Goal: Task Accomplishment & Management: Use online tool/utility

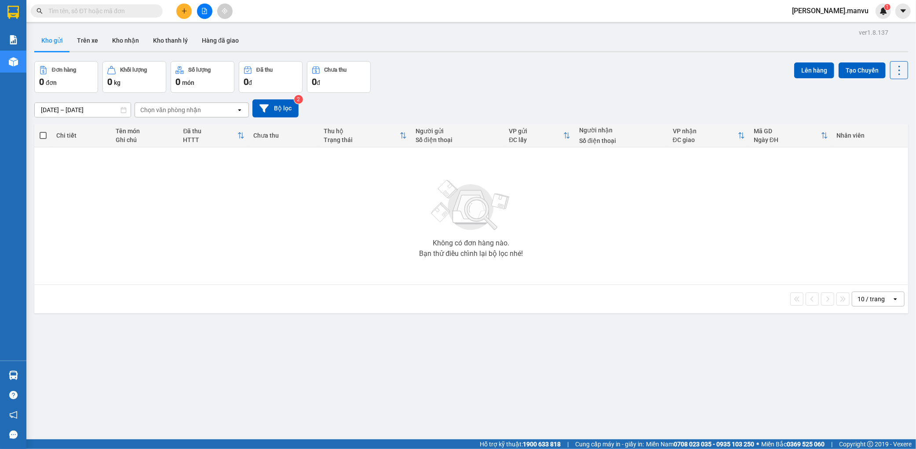
click at [189, 16] on button at bounding box center [183, 11] width 15 height 15
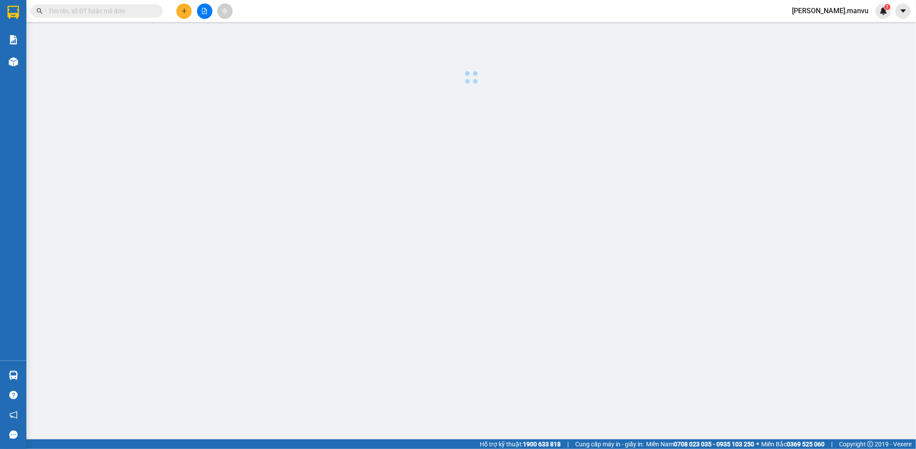
click at [187, 7] on button at bounding box center [183, 11] width 15 height 15
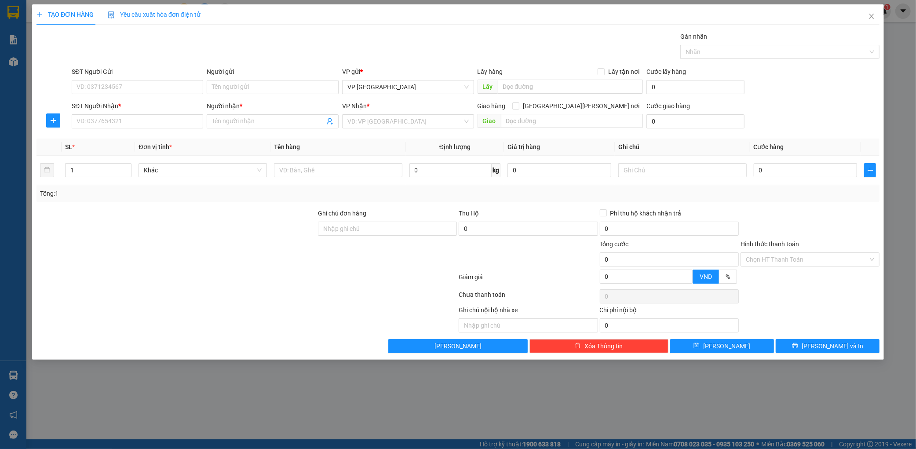
click at [152, 94] on div "SĐT Người Gửi VD: 0371234567" at bounding box center [138, 82] width 132 height 31
click at [158, 88] on input "SĐT Người Gửi" at bounding box center [138, 87] width 132 height 14
type input "0865106669"
click at [141, 126] on input "SĐT Người Nhận *" at bounding box center [138, 121] width 132 height 14
type input "0393366086"
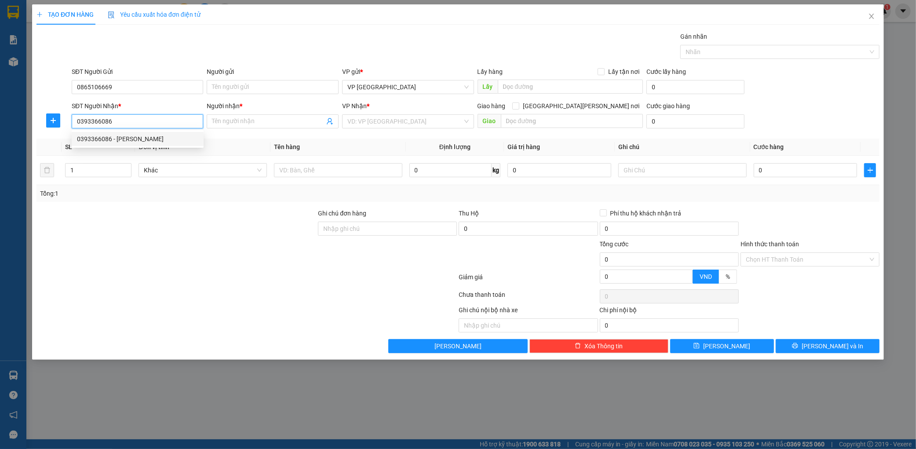
click at [146, 141] on div "0393366086 - [PERSON_NAME]" at bounding box center [137, 139] width 121 height 10
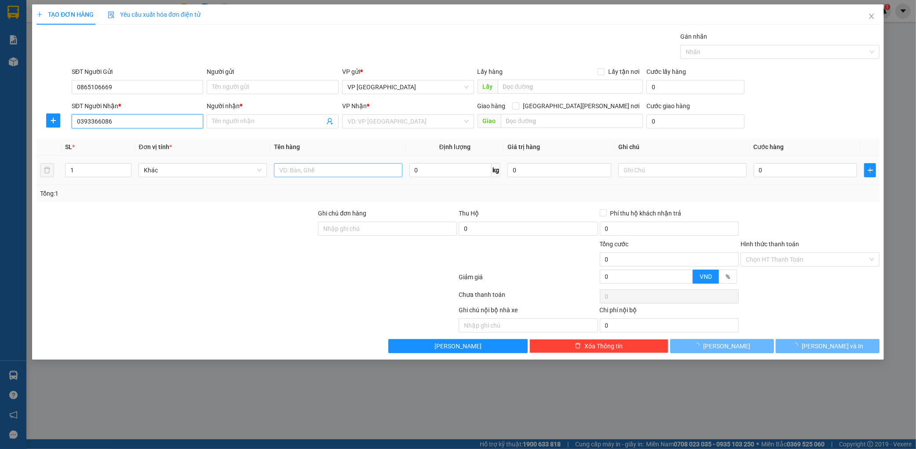
type input "[PERSON_NAME]"
type input "0393366086"
click at [373, 174] on input "text" at bounding box center [338, 170] width 128 height 14
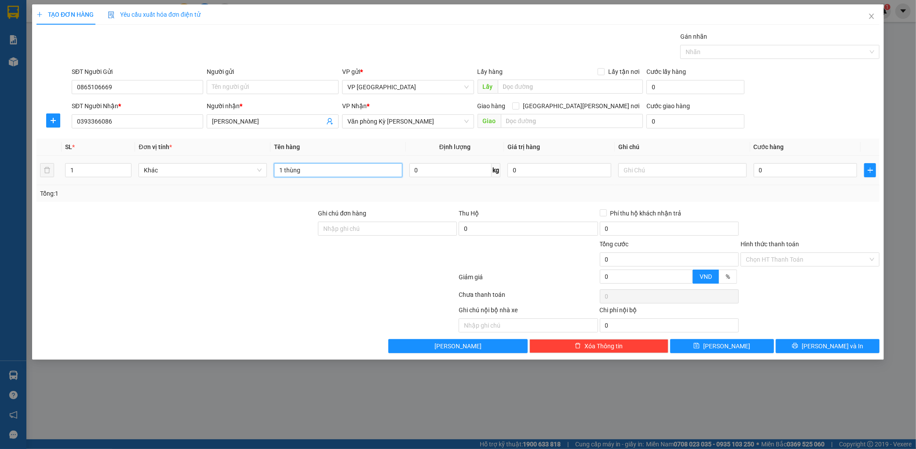
type input "1 thùng"
click at [763, 156] on td "0" at bounding box center [805, 170] width 111 height 29
click at [761, 163] on input "0" at bounding box center [805, 170] width 104 height 14
type input "005"
type input "5"
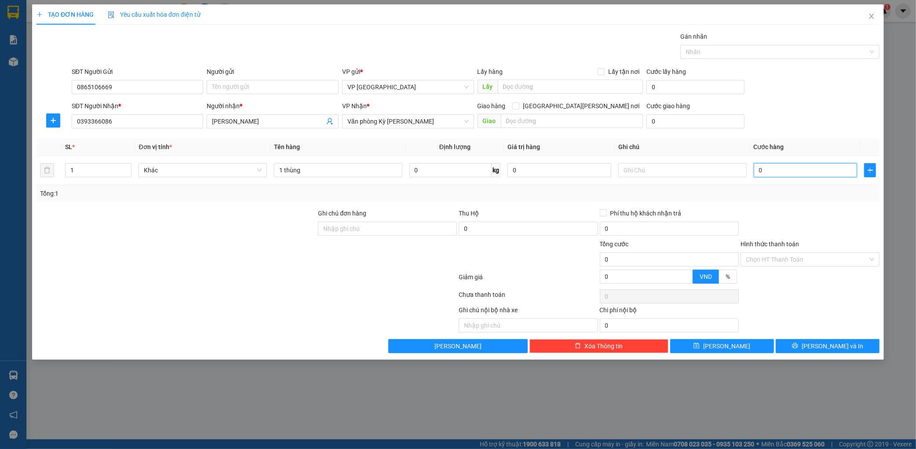
type input "5"
type input "0.050"
type input "50"
type input "00.500"
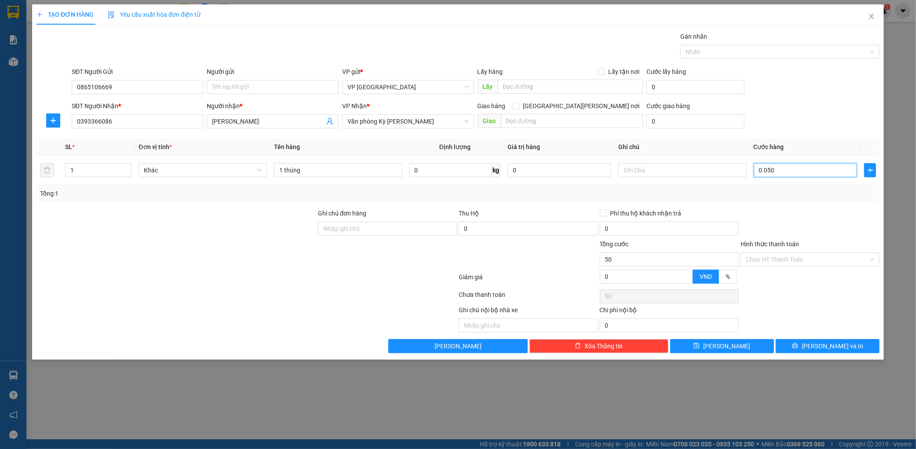
type input "500"
type input "0.005.000"
type input "5.000"
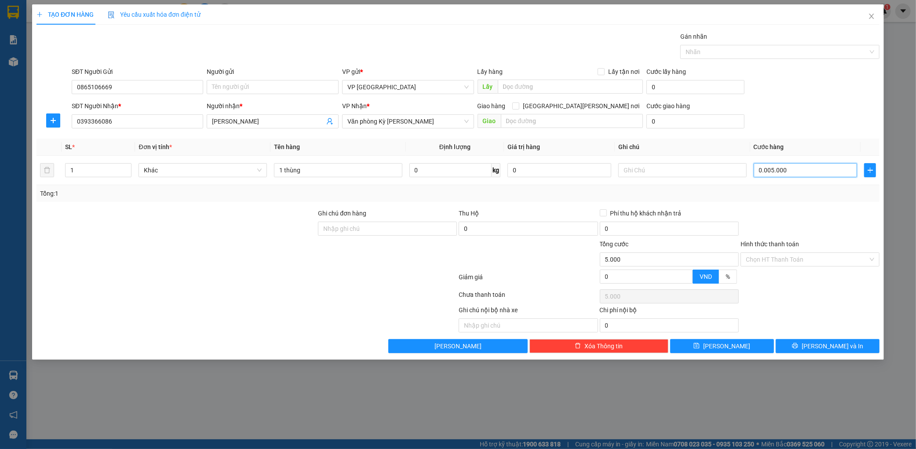
type input "000.050.000"
type input "50.000"
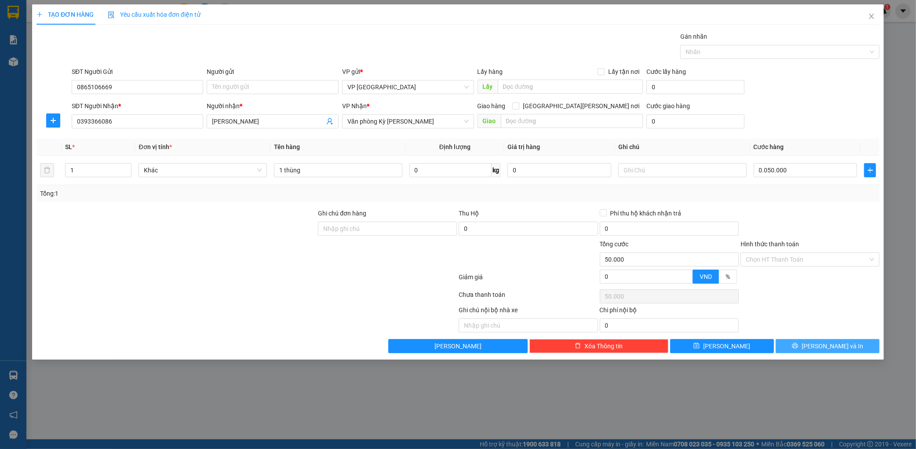
type input "50.000"
click at [838, 352] on button "[PERSON_NAME] và In" at bounding box center [827, 346] width 104 height 14
click at [803, 337] on div "Transit Pickup Surcharge Ids Transit Deliver Surcharge Ids Transit Deliver Surc…" at bounding box center [457, 192] width 843 height 321
click at [809, 345] on button "[PERSON_NAME] và In" at bounding box center [827, 346] width 104 height 14
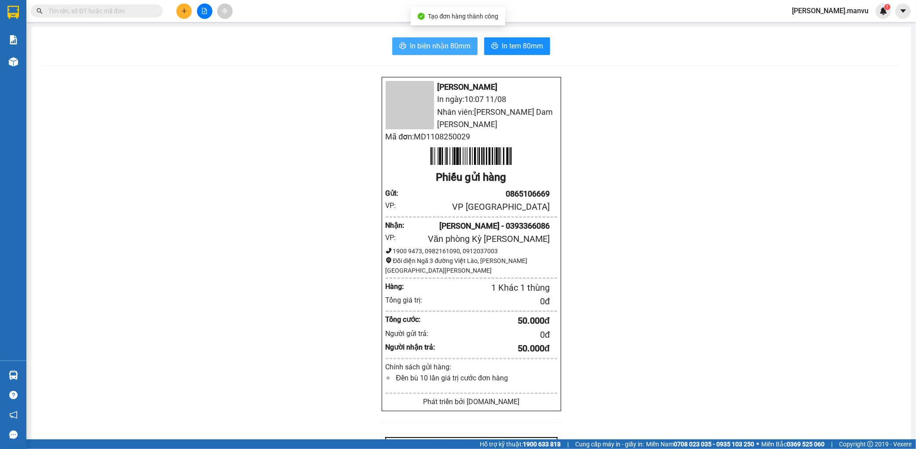
click at [424, 51] on button "In biên nhận 80mm" at bounding box center [434, 46] width 85 height 18
click at [530, 47] on span "In tem 80mm" at bounding box center [521, 45] width 41 height 11
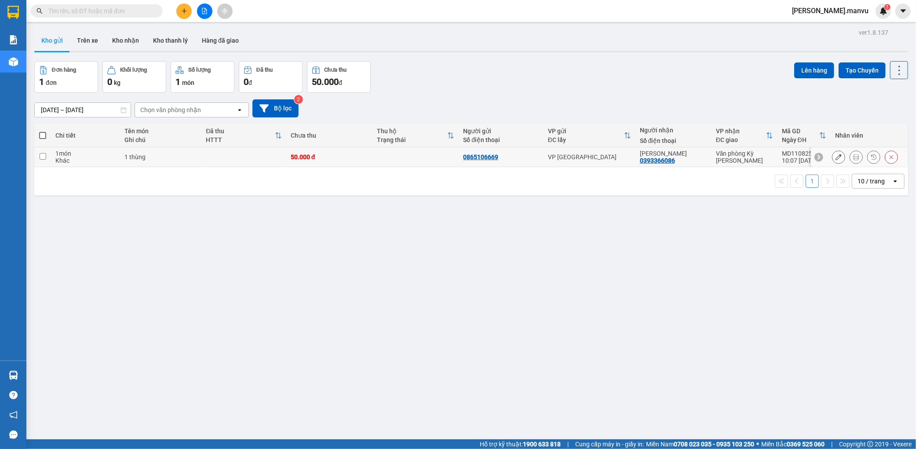
click at [299, 155] on td "50.000 đ" at bounding box center [329, 157] width 86 height 20
checkbox input "true"
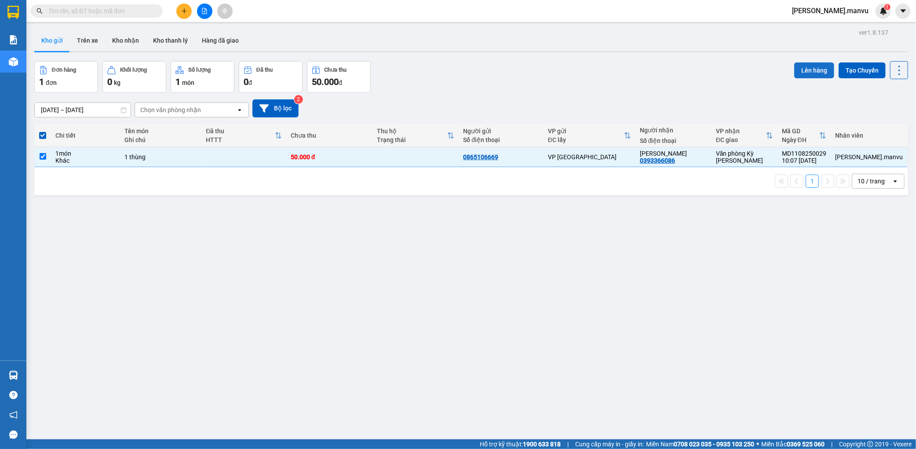
click at [814, 70] on button "Lên hàng" at bounding box center [814, 70] width 40 height 16
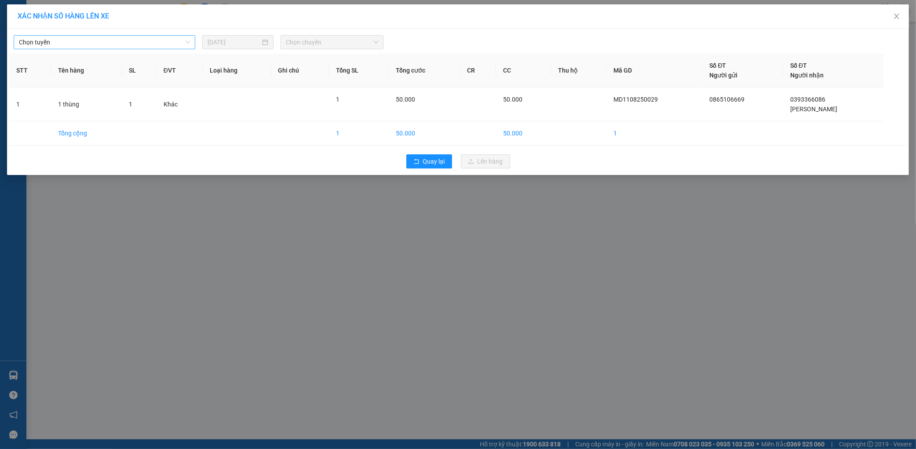
click at [80, 47] on span "Chọn tuyến" at bounding box center [104, 42] width 171 height 13
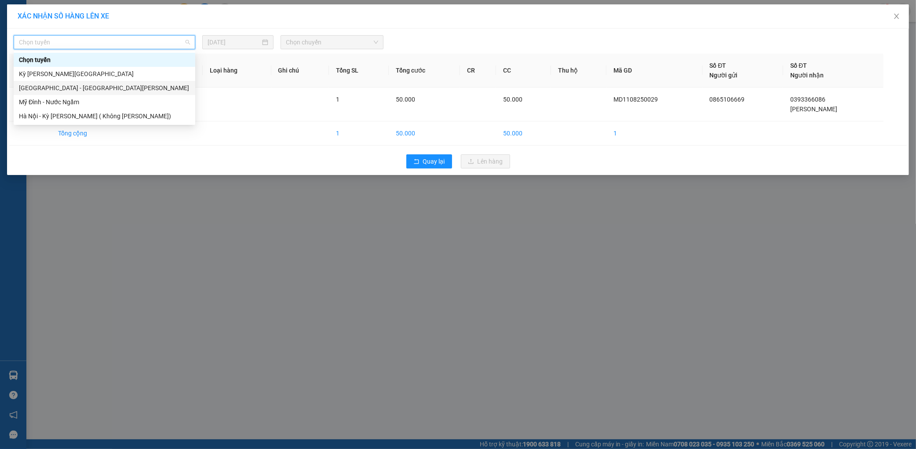
click at [57, 93] on div "[GEOGRAPHIC_DATA] - [GEOGRAPHIC_DATA][PERSON_NAME]" at bounding box center [105, 88] width 182 height 14
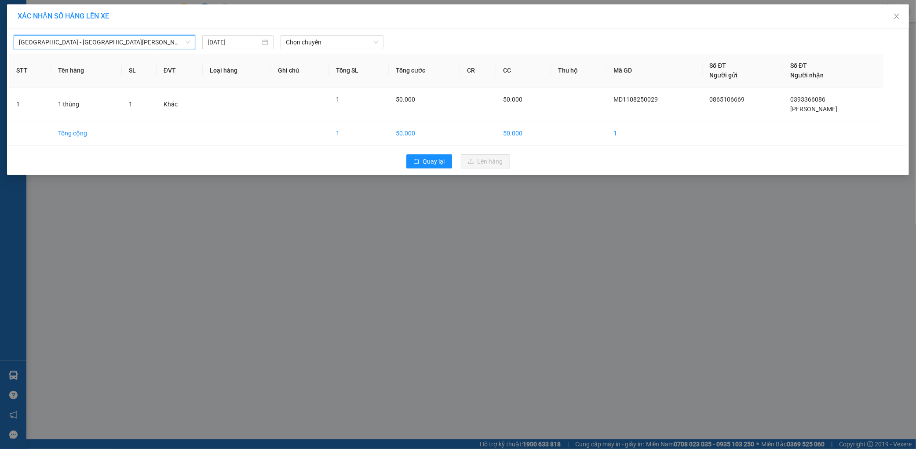
click at [368, 51] on div "[GEOGRAPHIC_DATA] - [GEOGRAPHIC_DATA][PERSON_NAME][GEOGRAPHIC_DATA] - [GEOGRAPH…" at bounding box center [457, 102] width 901 height 146
click at [359, 47] on span "Chọn chuyến" at bounding box center [332, 42] width 92 height 13
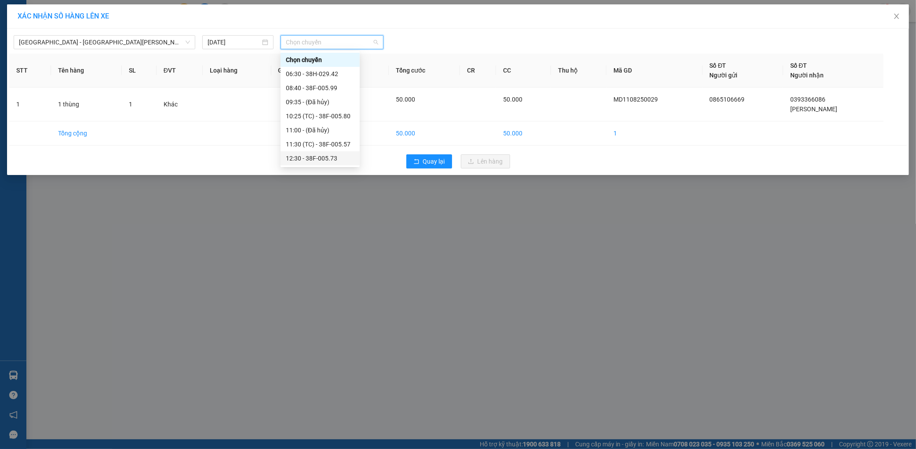
drag, startPoint x: 326, startPoint y: 154, endPoint x: 455, endPoint y: 156, distance: 129.2
click at [328, 155] on div "12:30 - 38F-005.73" at bounding box center [320, 158] width 69 height 10
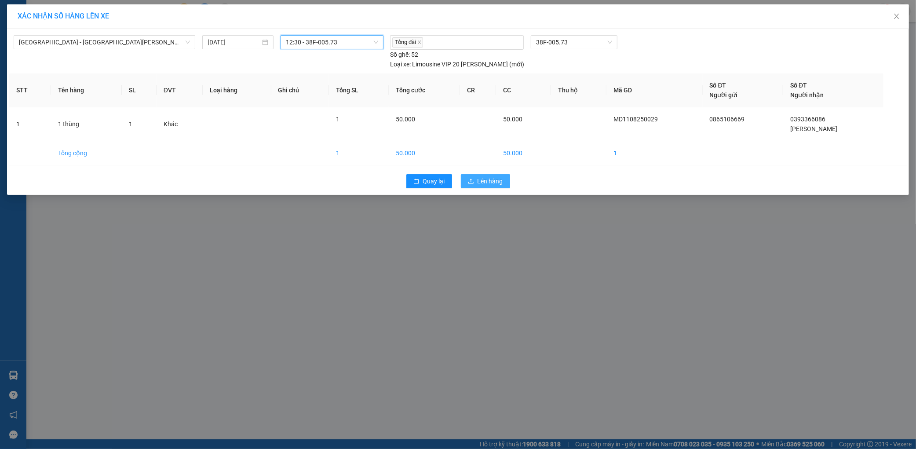
click at [463, 174] on button "Lên hàng" at bounding box center [485, 181] width 49 height 14
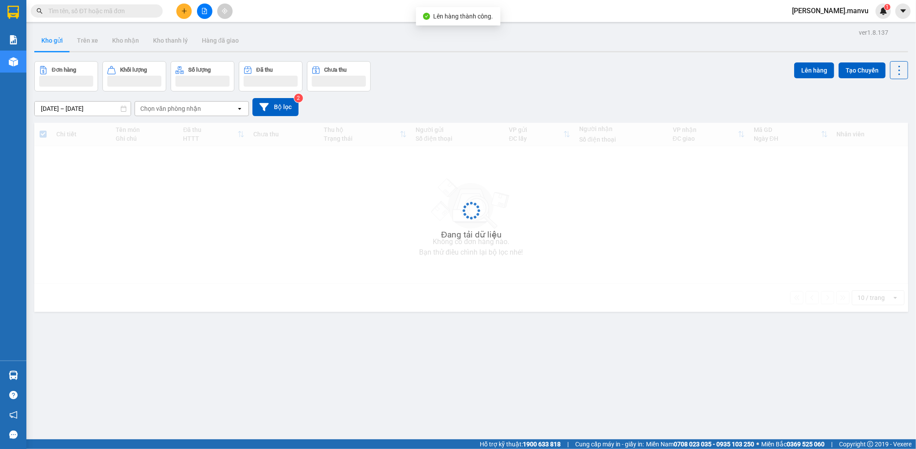
click at [214, 16] on div at bounding box center [204, 11] width 66 height 15
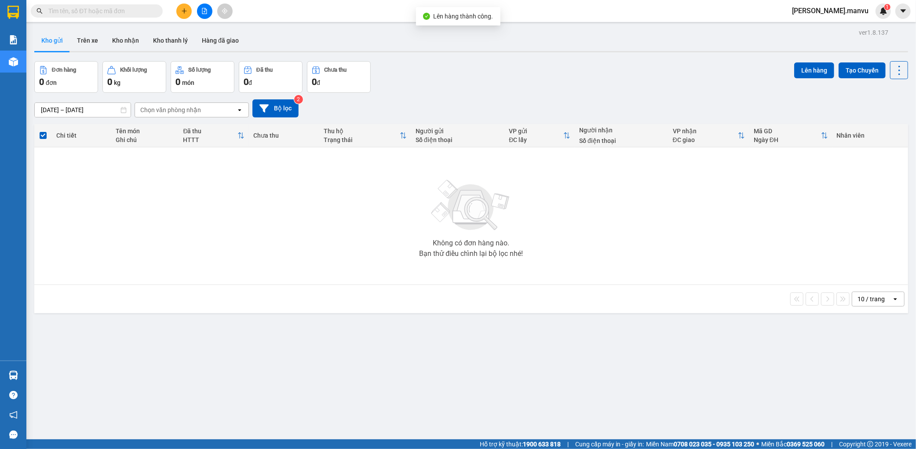
click at [212, 12] on div at bounding box center [204, 11] width 66 height 15
click at [192, 12] on div at bounding box center [204, 11] width 66 height 15
click at [196, 10] on div at bounding box center [204, 11] width 66 height 15
click at [199, 10] on button at bounding box center [204, 11] width 15 height 15
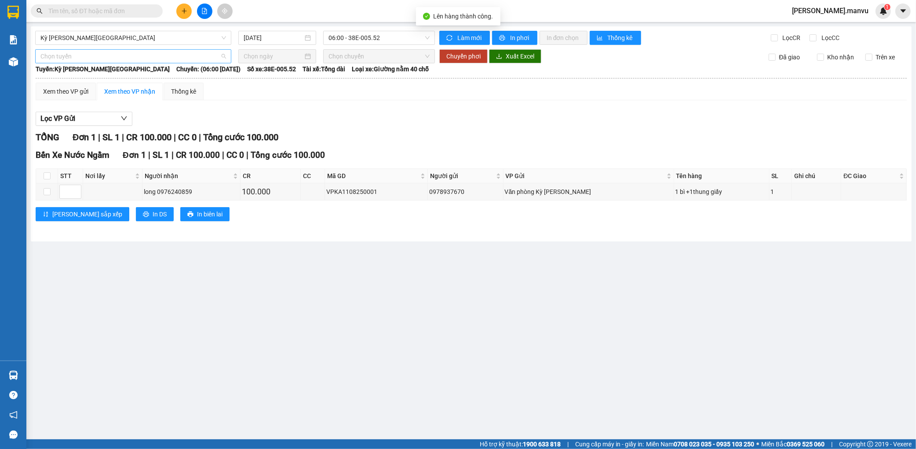
click at [174, 53] on span "Chọn tuyến" at bounding box center [132, 56] width 185 height 13
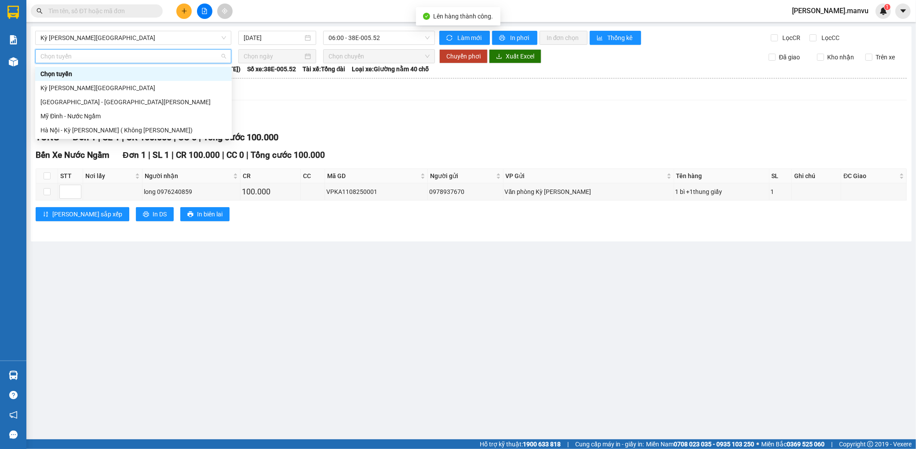
click at [176, 45] on div "Kỳ [PERSON_NAME][GEOGRAPHIC_DATA] [DATE] 06:00 - 38E-005.52 [PERSON_NAME] mới I…" at bounding box center [471, 133] width 880 height 215
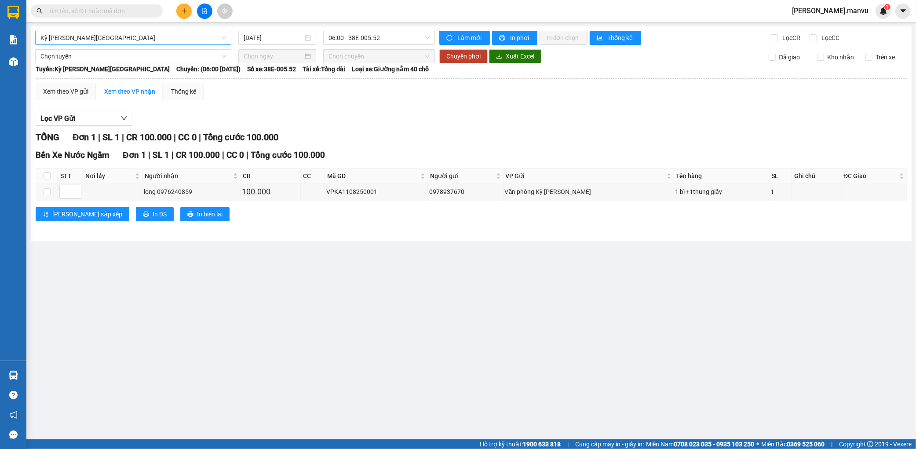
click at [156, 38] on span "Kỳ [PERSON_NAME][GEOGRAPHIC_DATA]" at bounding box center [132, 37] width 185 height 13
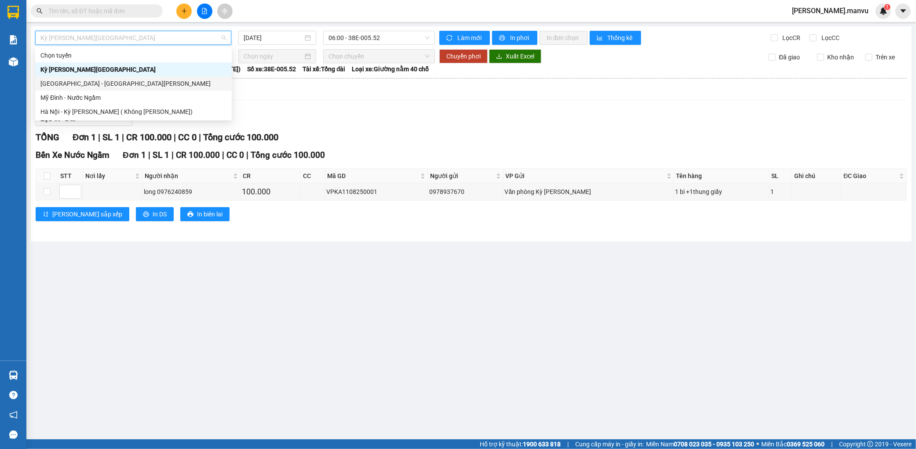
click at [93, 87] on div "[GEOGRAPHIC_DATA] - [GEOGRAPHIC_DATA][PERSON_NAME]" at bounding box center [133, 84] width 186 height 10
type input "[DATE]"
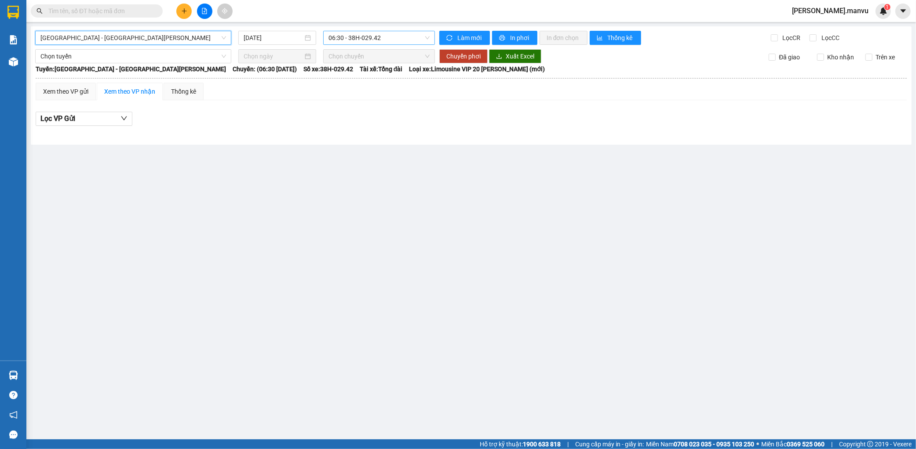
click at [356, 41] on span "06:30 - 38H-029.42" at bounding box center [378, 37] width 101 height 13
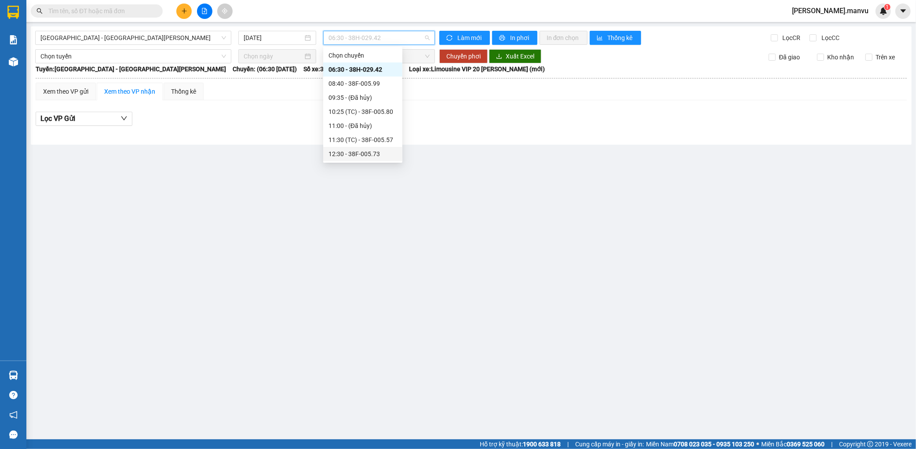
click at [358, 149] on div "12:30 - 38F-005.73" at bounding box center [362, 154] width 69 height 10
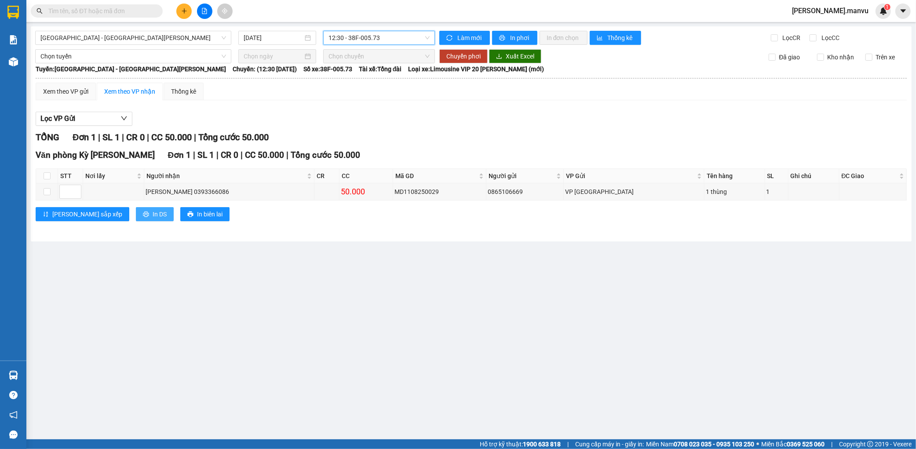
click at [153, 218] on span "In DS" at bounding box center [160, 214] width 14 height 10
